Goal: Find specific page/section: Locate a particular part of the current website

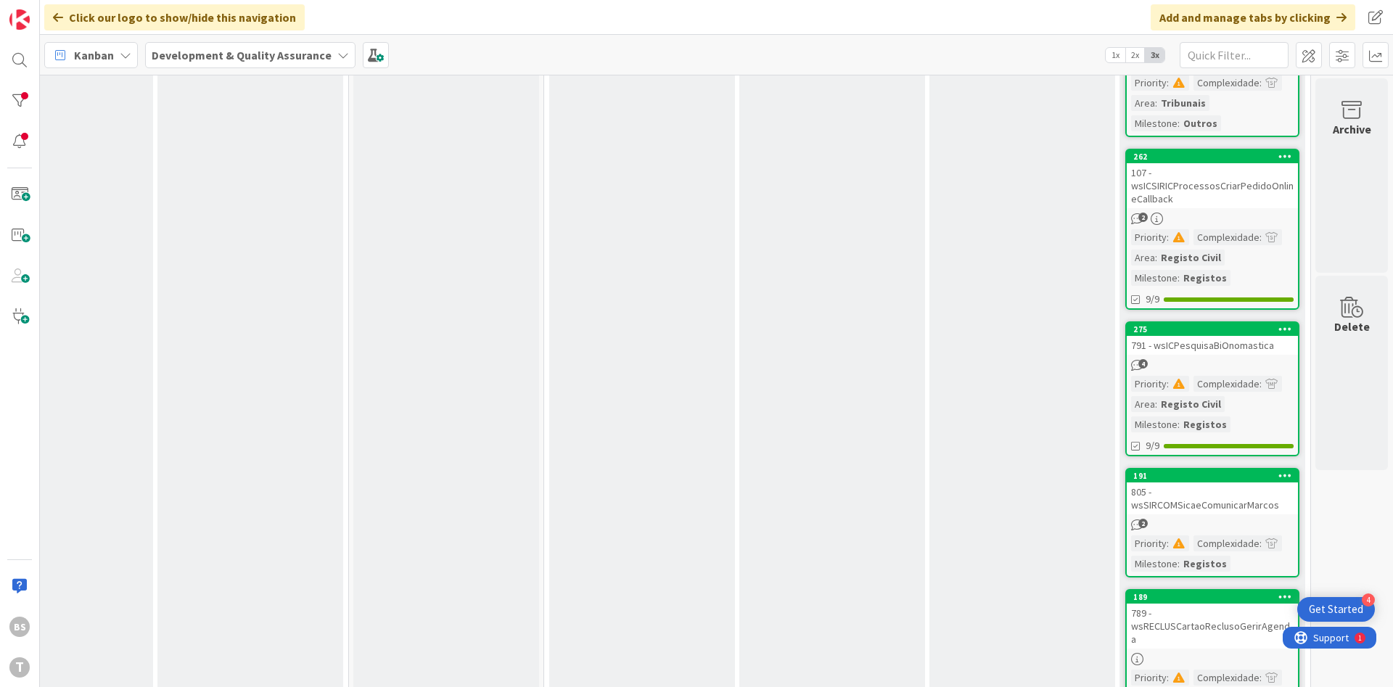
scroll to position [1018, 273]
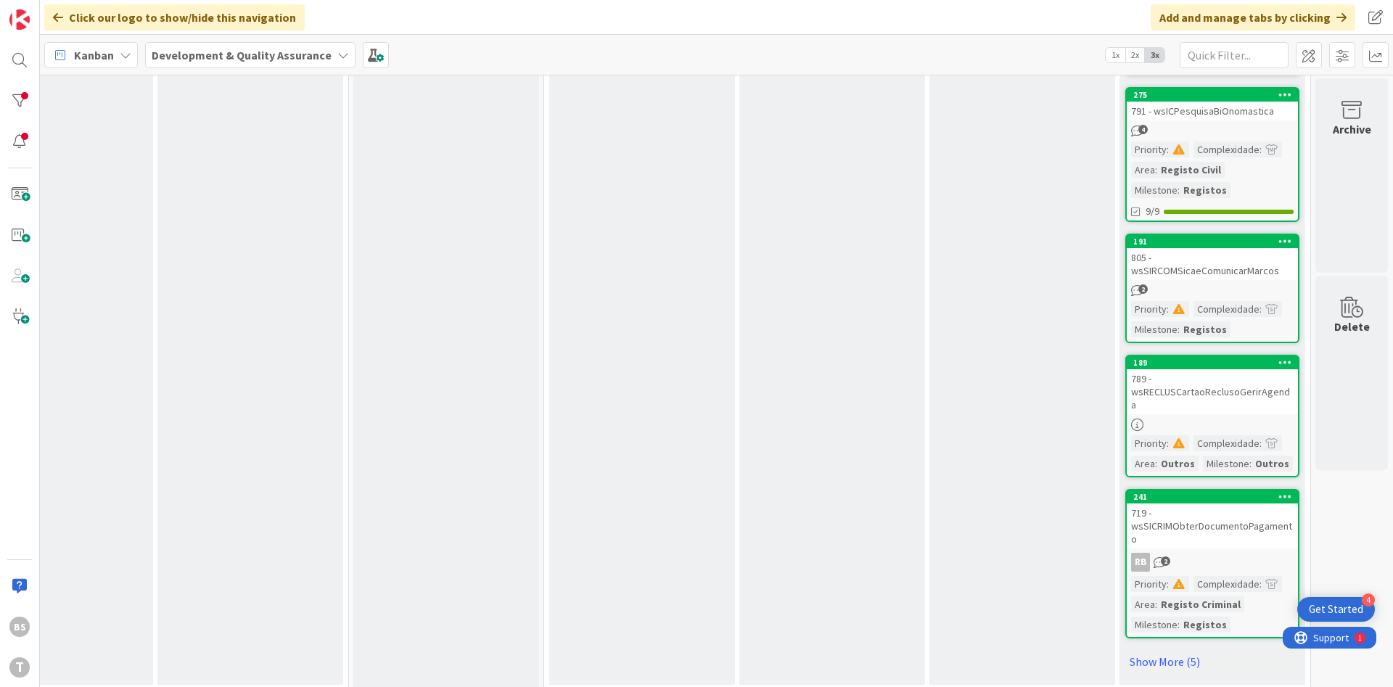
click at [1184, 392] on div "789 - wsRECLUSCartaoReclusoGerirAgenda" at bounding box center [1212, 391] width 171 height 45
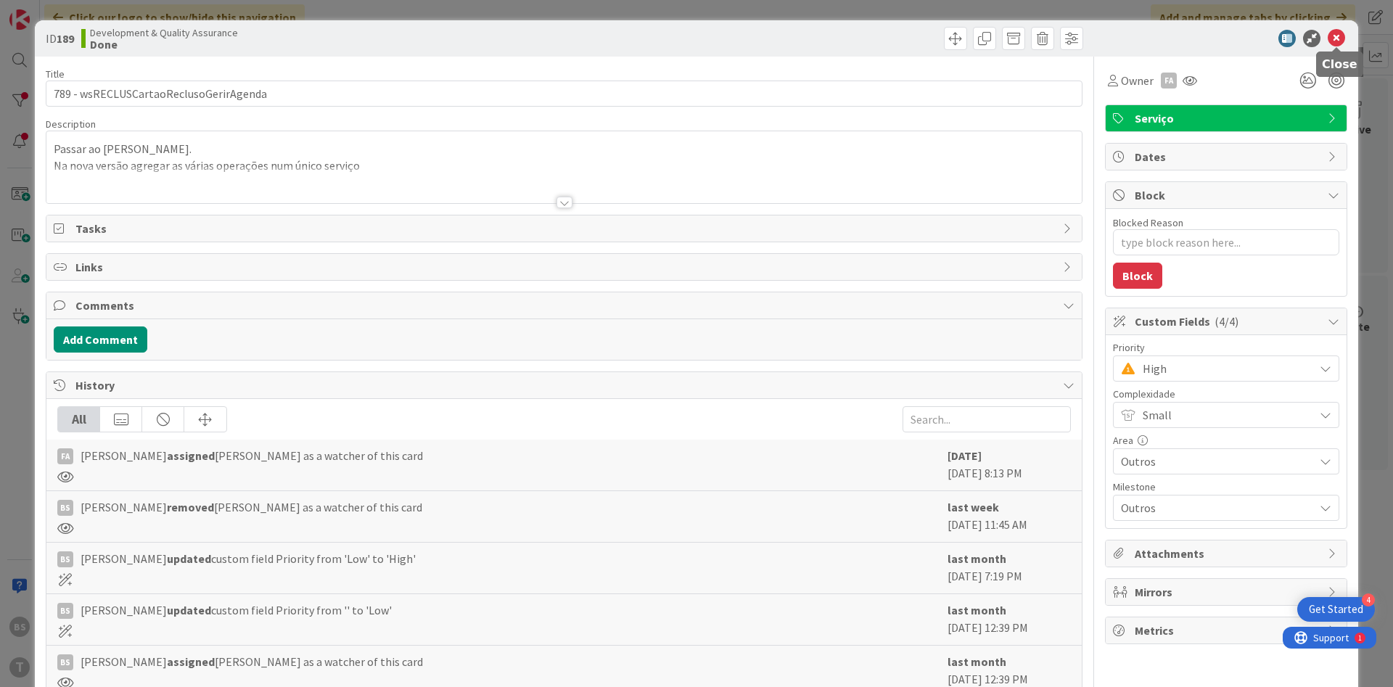
click at [1337, 38] on icon at bounding box center [1336, 38] width 17 height 17
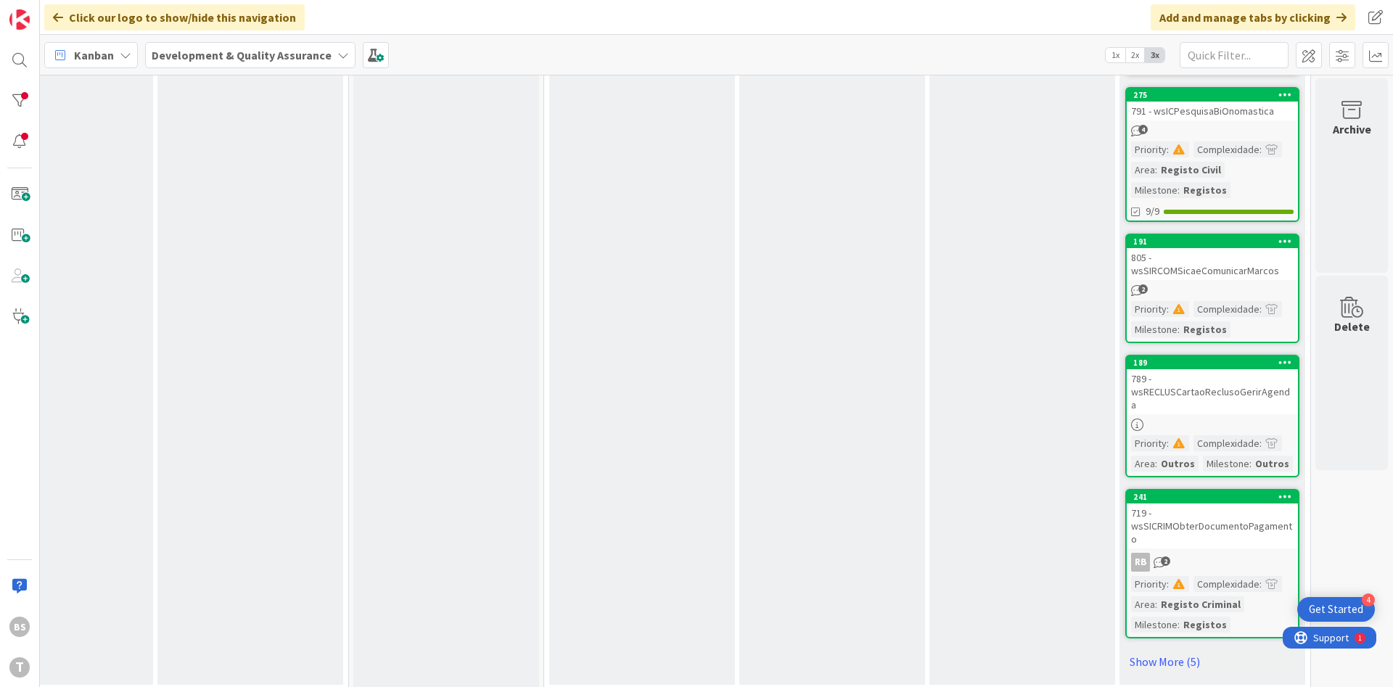
click at [1177, 510] on div "719 - wsSICRIMObterDocumentoPagamento" at bounding box center [1212, 525] width 171 height 45
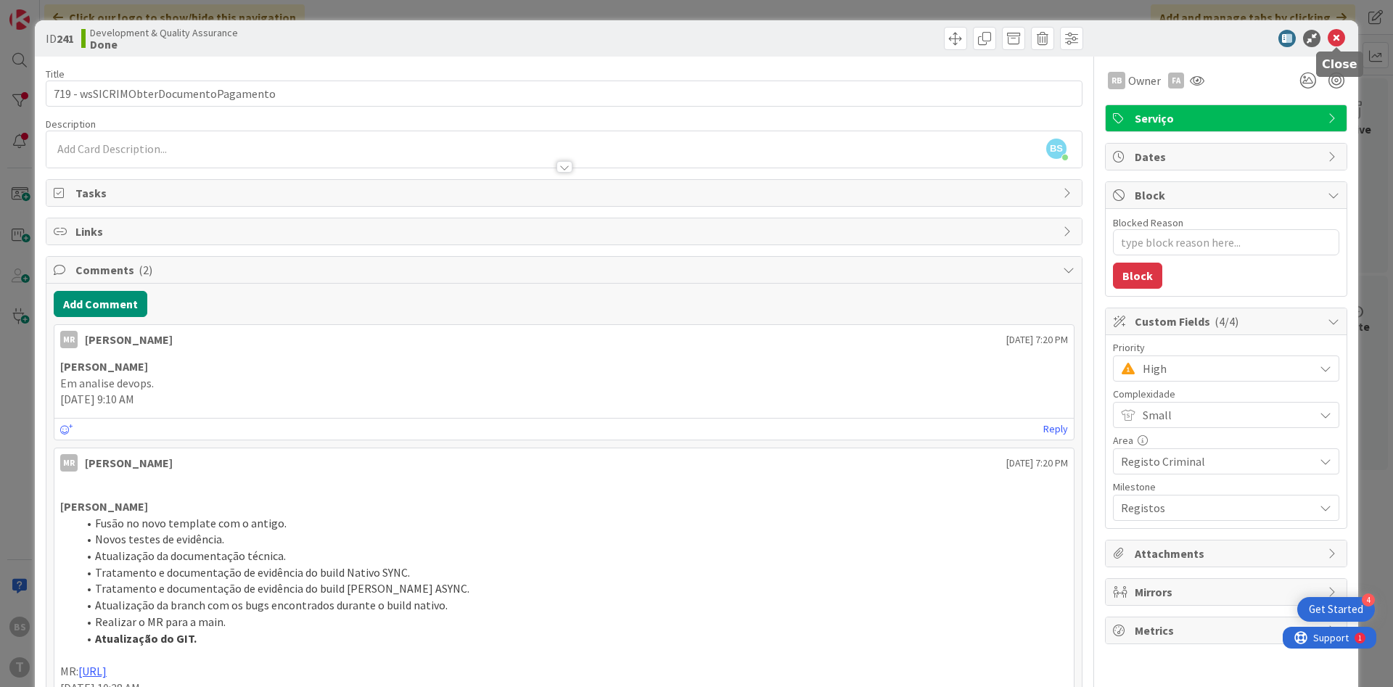
click at [1341, 34] on icon at bounding box center [1336, 38] width 17 height 17
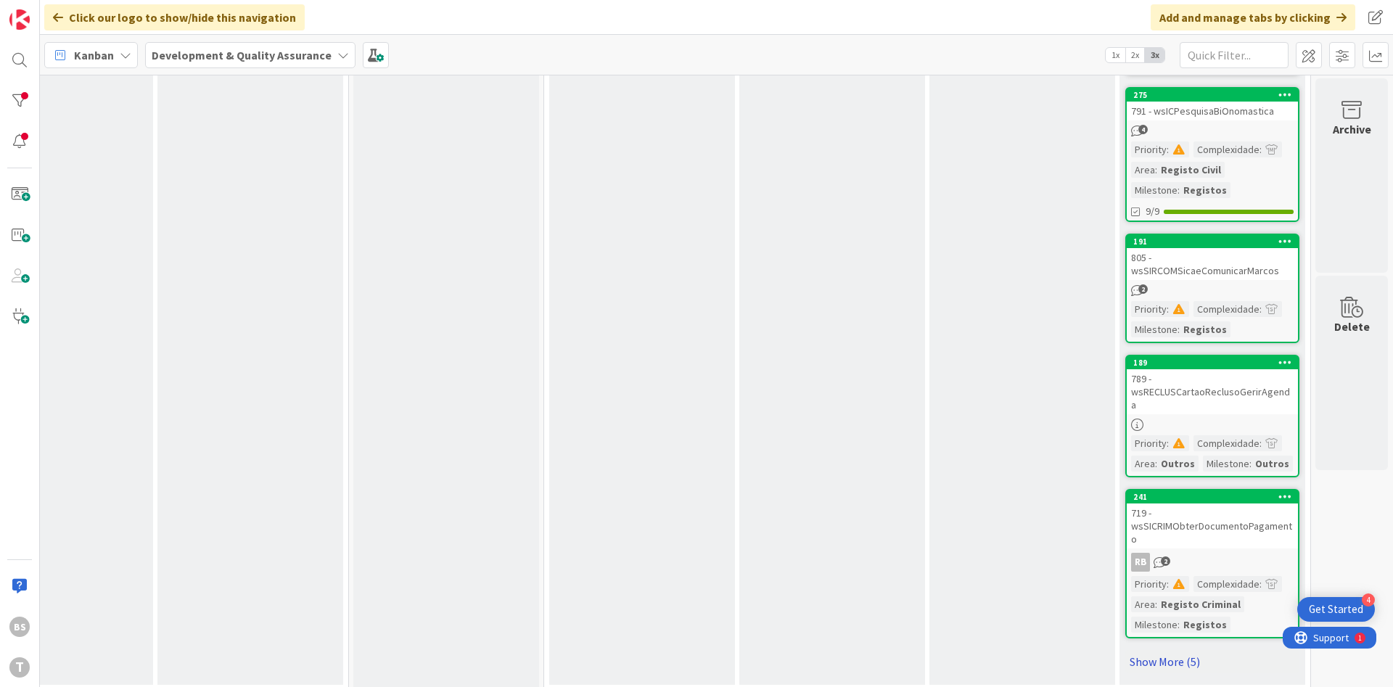
click at [1156, 650] on link "Show More (5)" at bounding box center [1212, 661] width 174 height 23
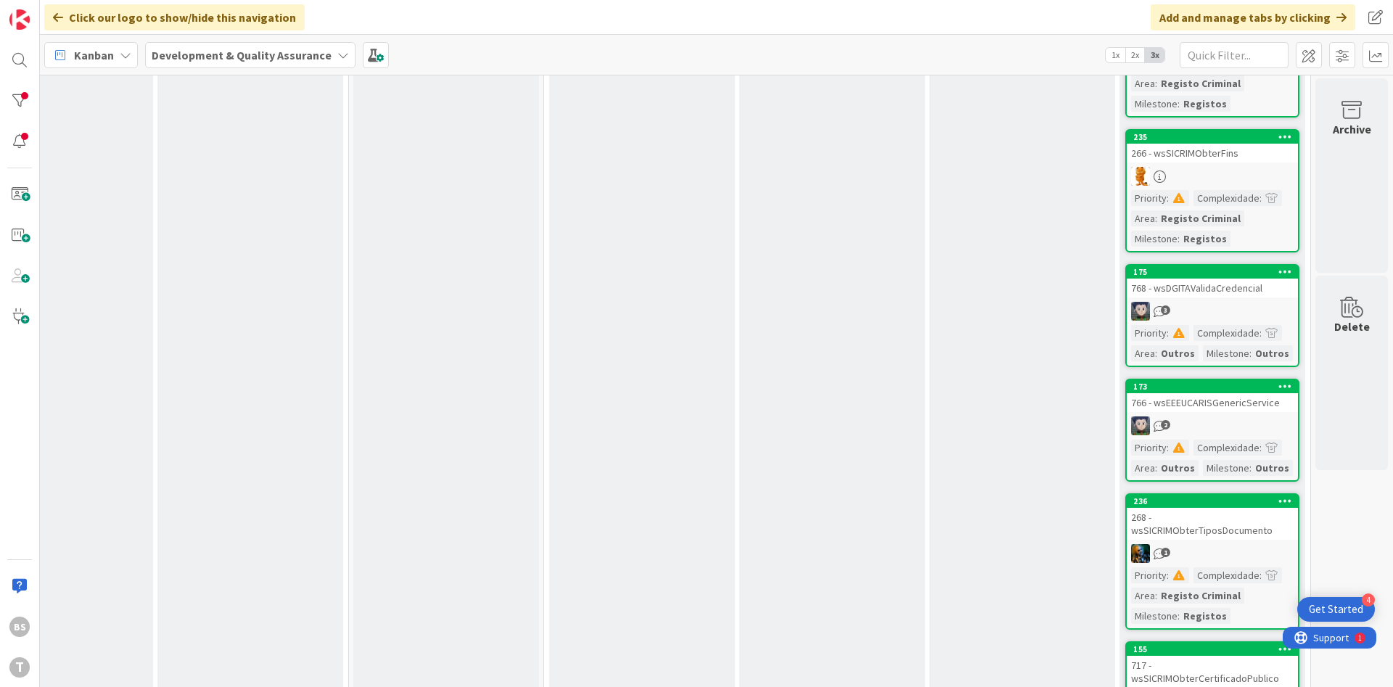
scroll to position [1540, 273]
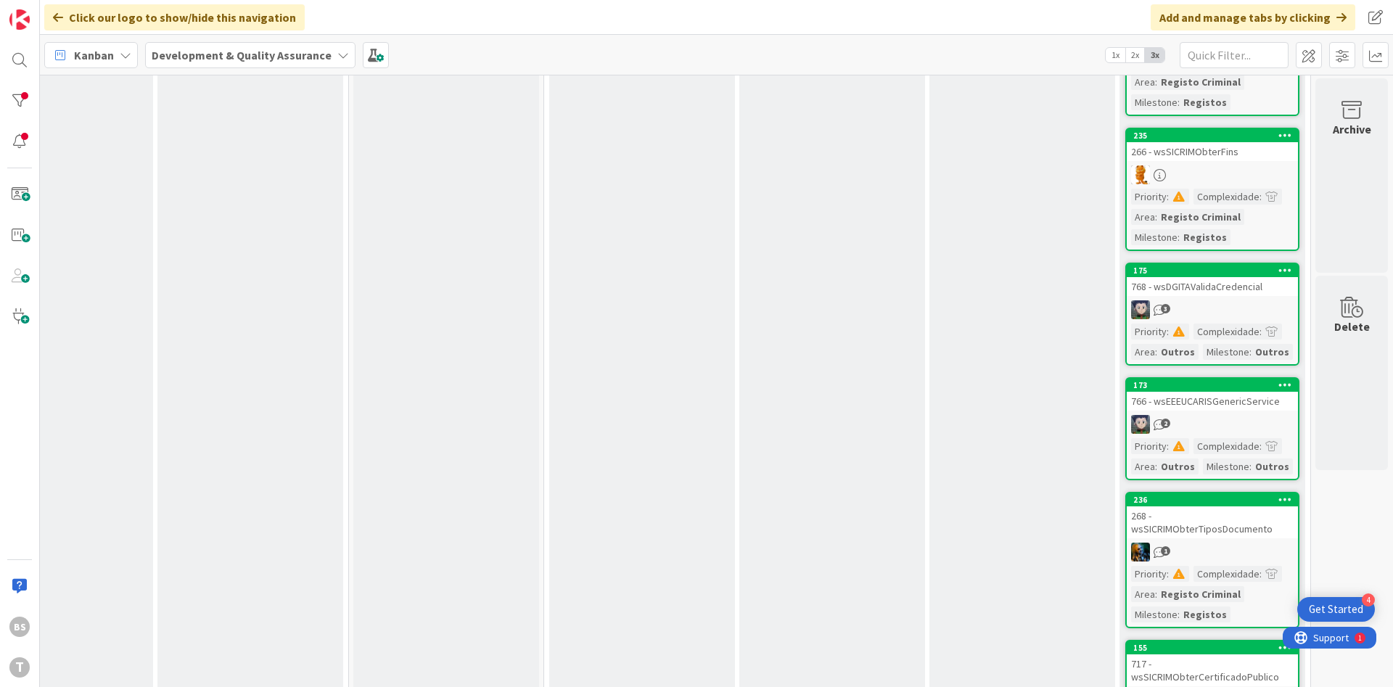
click at [1241, 398] on link "173 766 - wsEEEUCARISGenericService 2 Priority : Complexidade : Area : Outros M…" at bounding box center [1212, 428] width 174 height 103
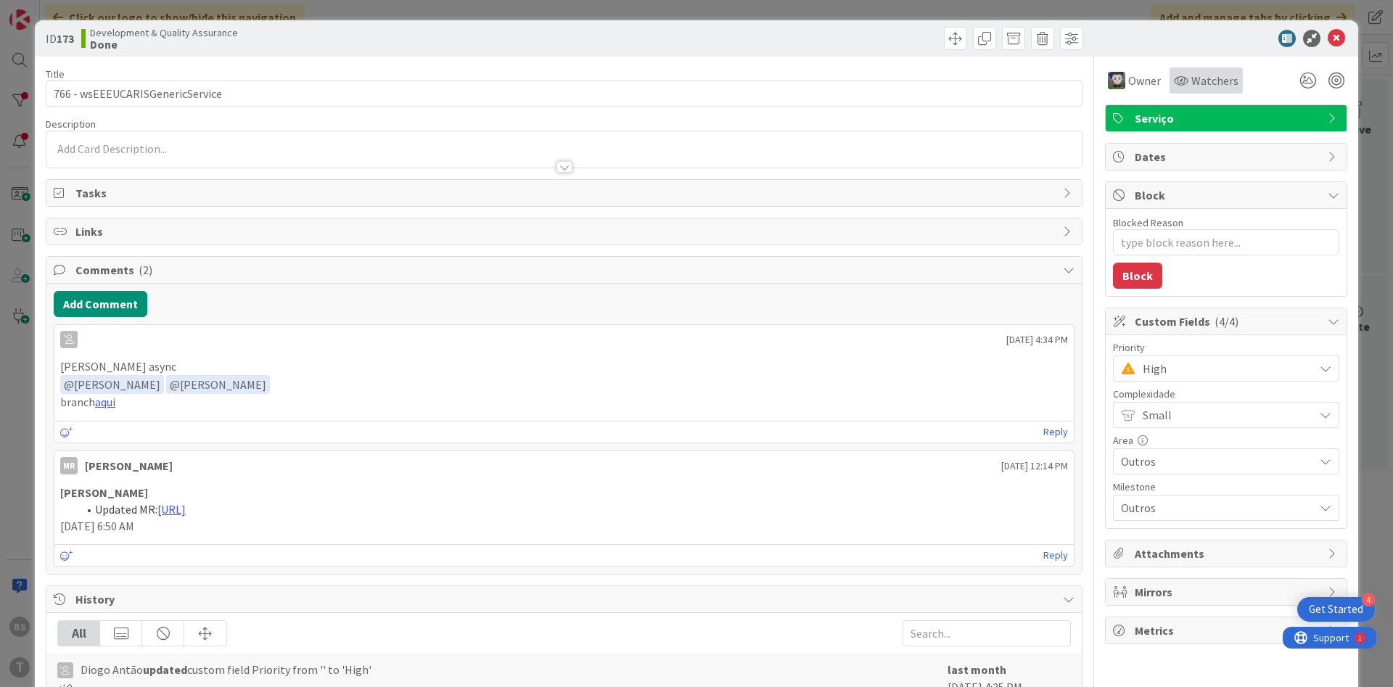
click at [1209, 91] on div "Watchers" at bounding box center [1205, 80] width 73 height 26
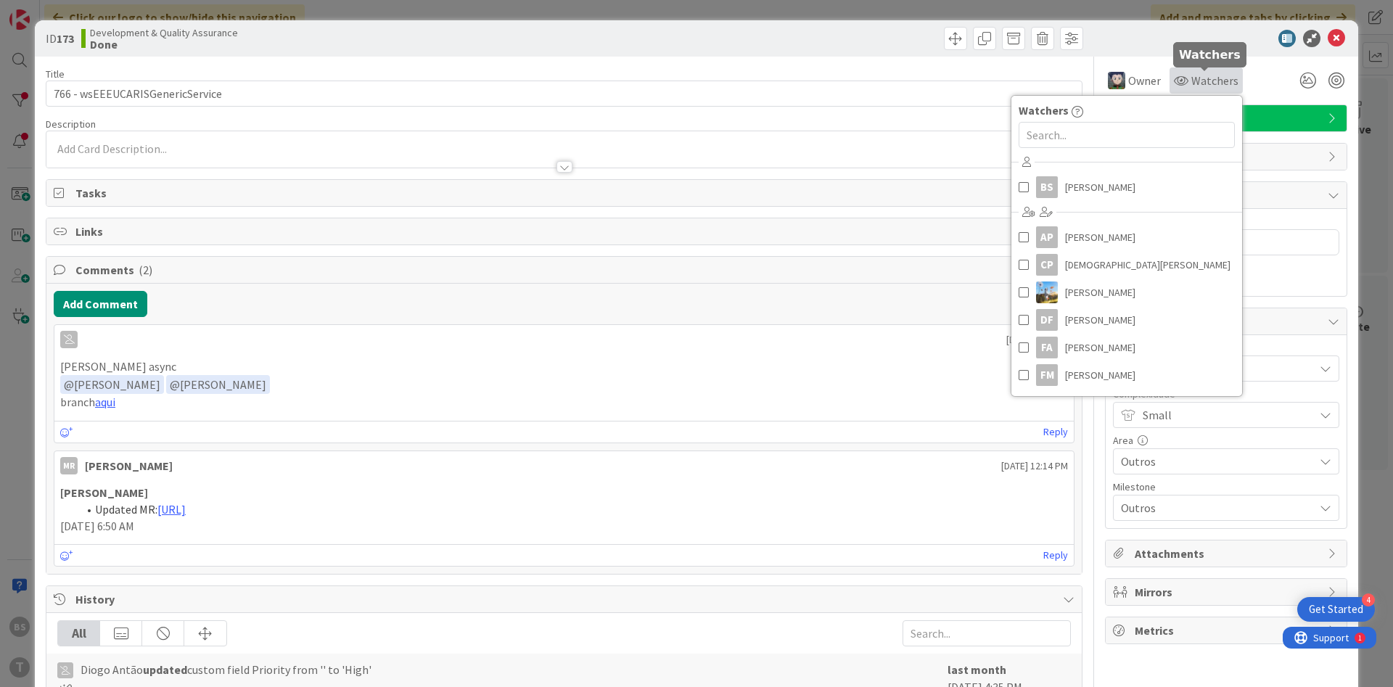
click at [1206, 86] on span "Watchers" at bounding box center [1214, 80] width 47 height 17
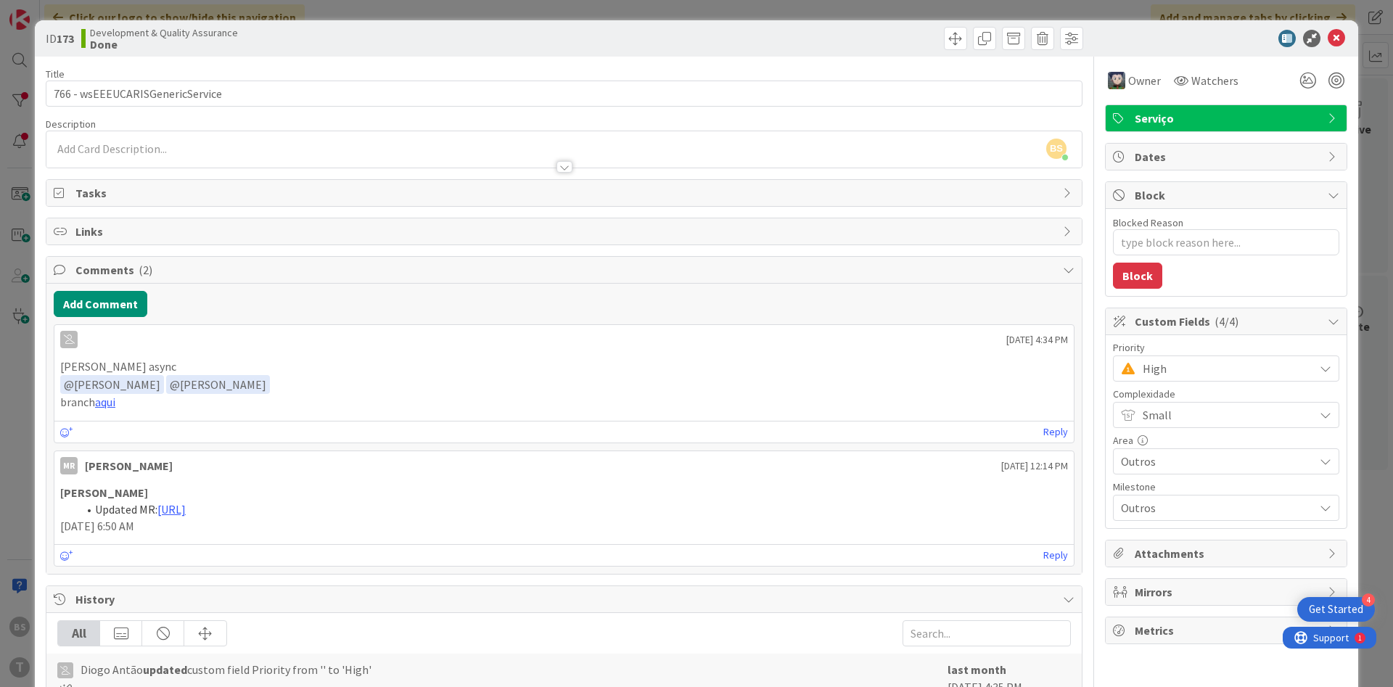
click at [1240, 91] on div "Owner Watchers Watchers BS [PERSON_NAME] AP [PERSON_NAME] [PERSON_NAME] [PERSON…" at bounding box center [1226, 80] width 242 height 26
click at [1226, 86] on span "Watchers" at bounding box center [1214, 80] width 47 height 17
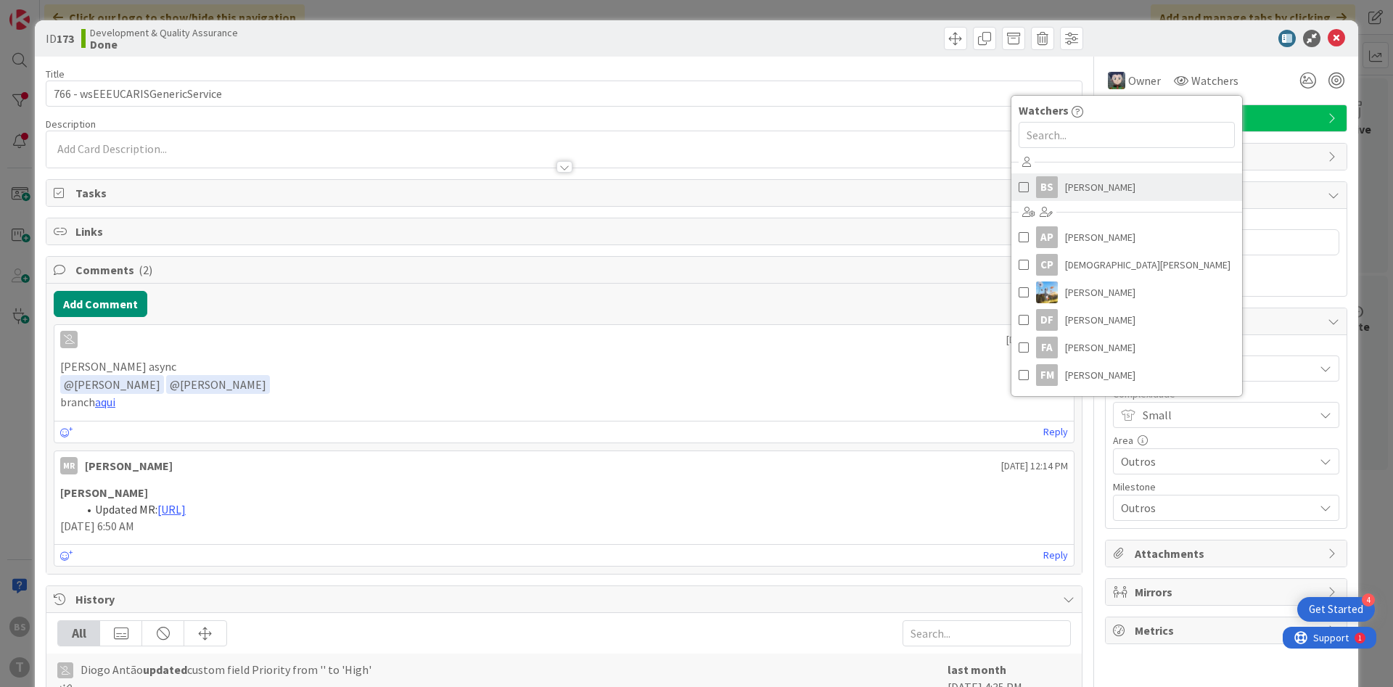
click at [1057, 184] on link "BS [PERSON_NAME]" at bounding box center [1126, 187] width 231 height 28
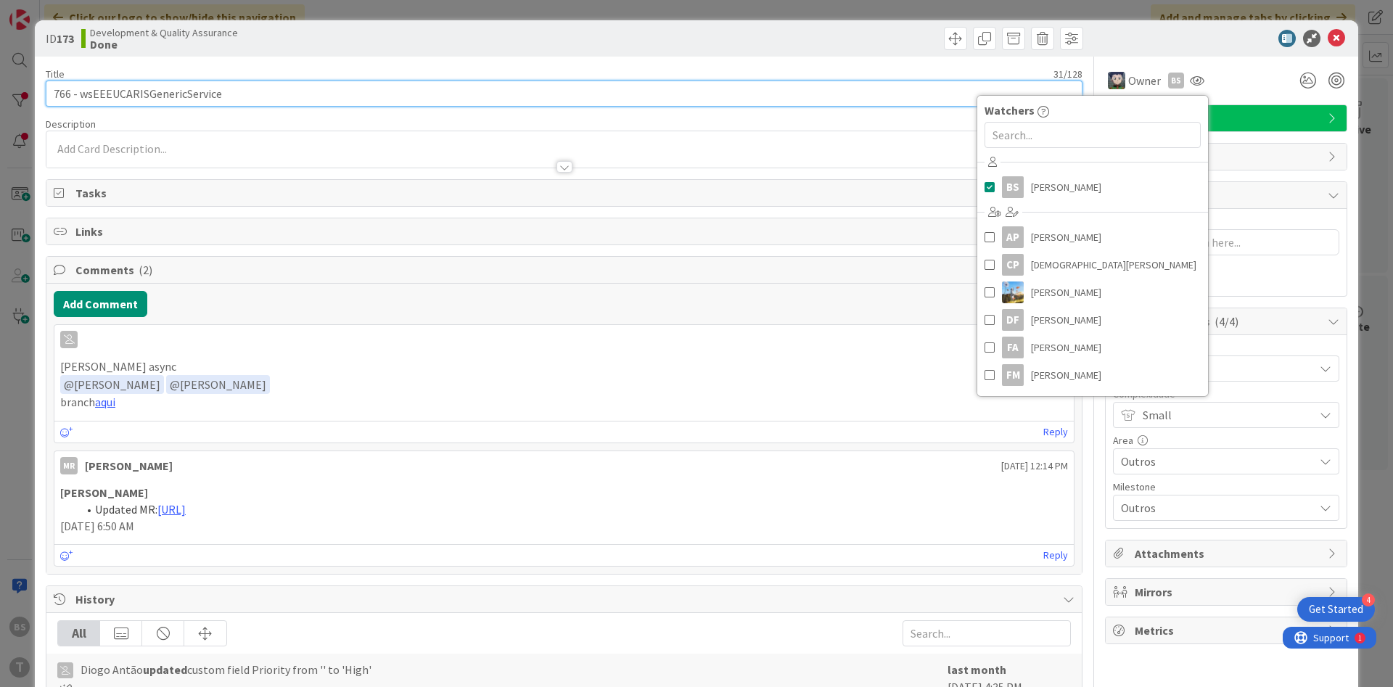
click at [633, 95] on input "766 - wsEEEUCARISGenericService" at bounding box center [564, 94] width 1037 height 26
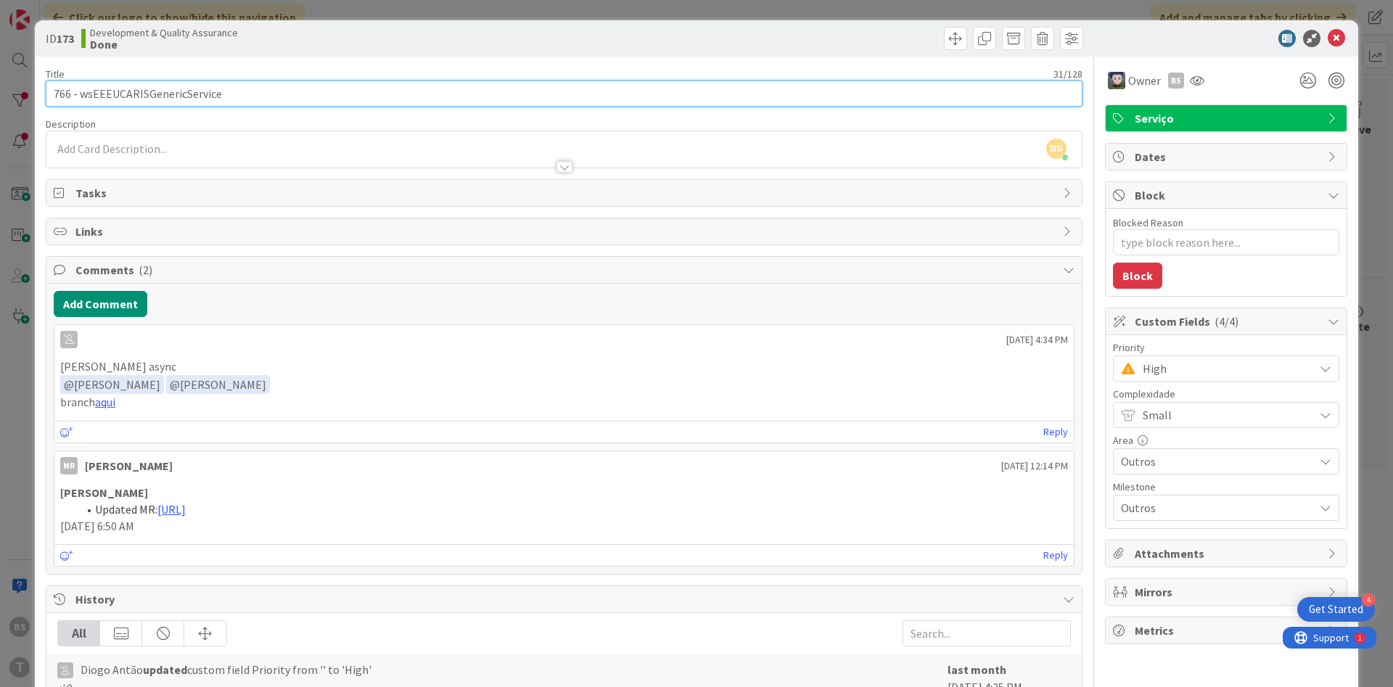
click at [115, 98] on input "766 - wsEEEUCARISGenericService" at bounding box center [564, 94] width 1037 height 26
click at [147, 94] on input "766 - wsEEEUCARISGenericService" at bounding box center [564, 94] width 1037 height 26
click at [147, 93] on input "766 - wsEEEUCARISGenericService" at bounding box center [564, 94] width 1037 height 26
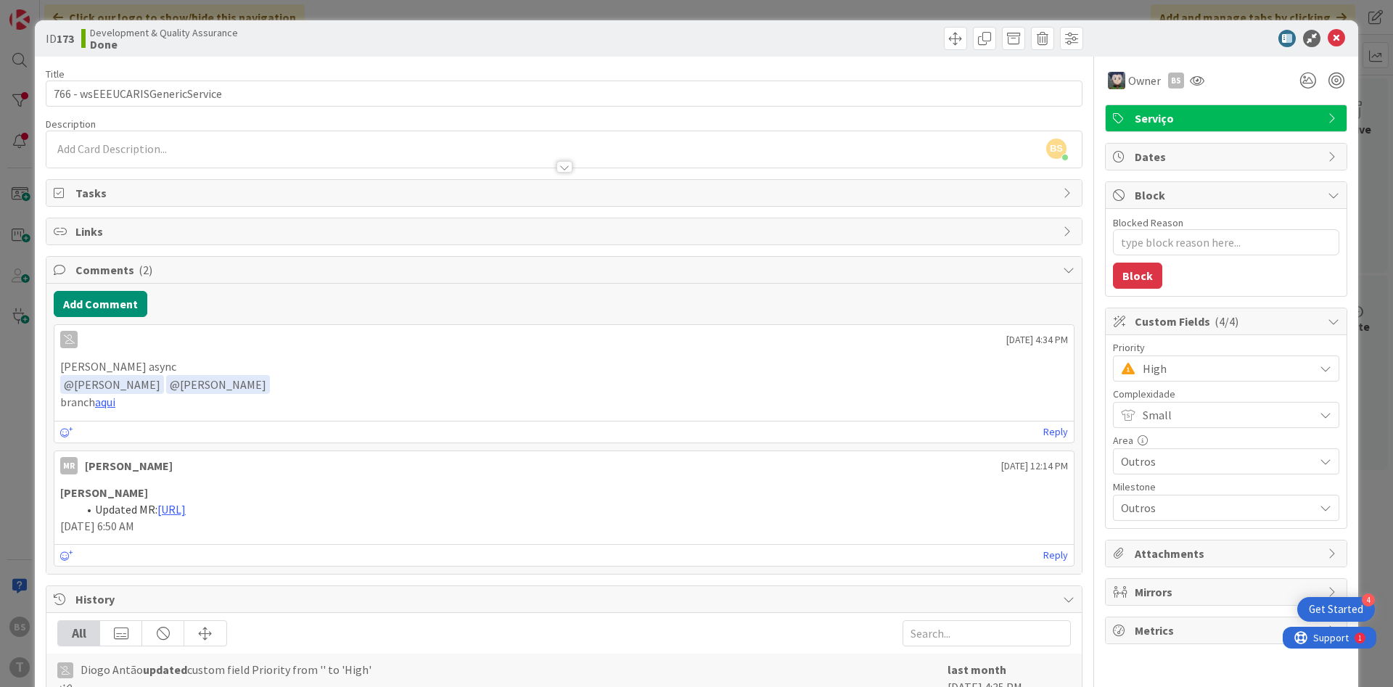
type textarea "x"
